Goal: Transaction & Acquisition: Purchase product/service

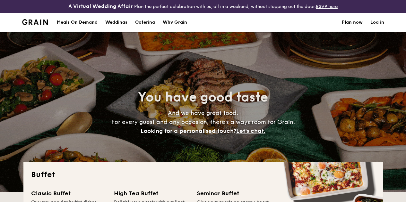
select select
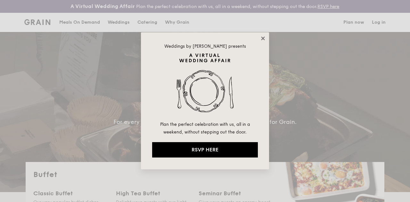
click at [265, 39] on icon at bounding box center [263, 39] width 6 height 6
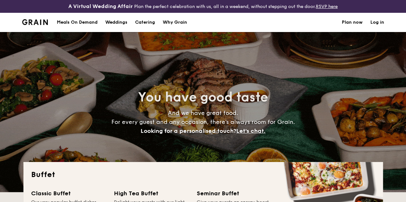
click at [88, 29] on div "Meals On Demand" at bounding box center [77, 22] width 41 height 19
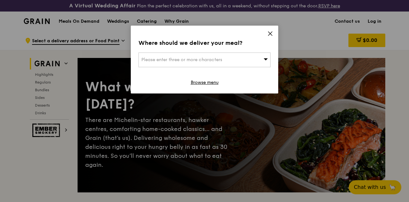
click at [260, 59] on div "Please enter three or more characters" at bounding box center [205, 60] width 132 height 15
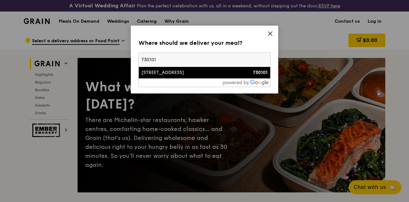
type input "730101"
click at [193, 76] on li "101 Woodlands Street 13 730101" at bounding box center [204, 73] width 131 height 12
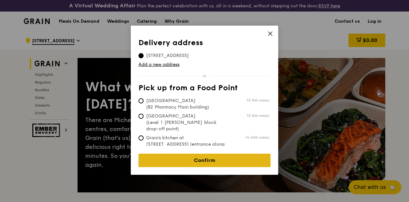
click at [213, 154] on link "Confirm" at bounding box center [205, 160] width 132 height 13
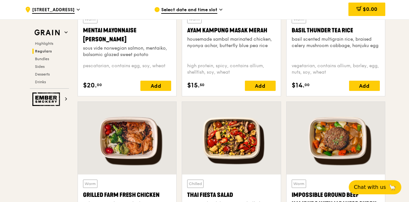
scroll to position [710, 0]
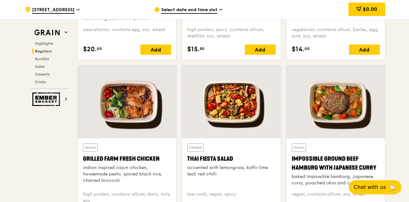
click at [249, 130] on div at bounding box center [231, 102] width 98 height 73
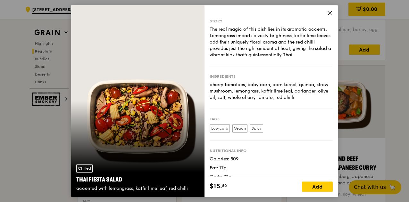
scroll to position [10, 0]
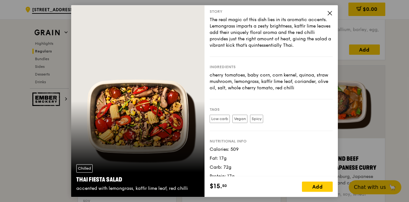
click at [331, 13] on icon at bounding box center [330, 13] width 6 height 6
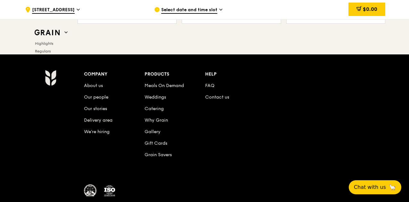
scroll to position [2713, 0]
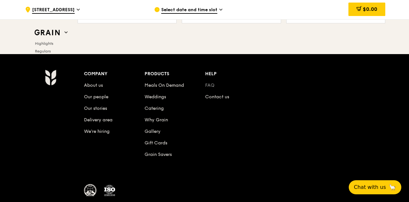
click at [207, 88] on link "FAQ" at bounding box center [209, 85] width 9 height 5
